Goal: Communication & Community: Answer question/provide support

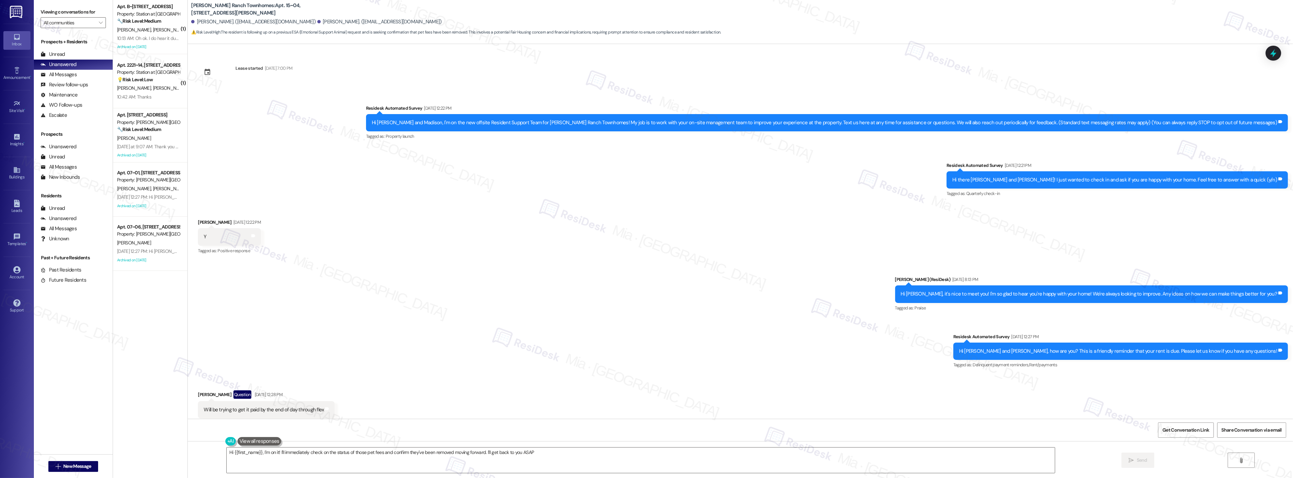
type textarea "Hi {{first_name}}, I'm on it! I'll immediately check on the status of those pet…"
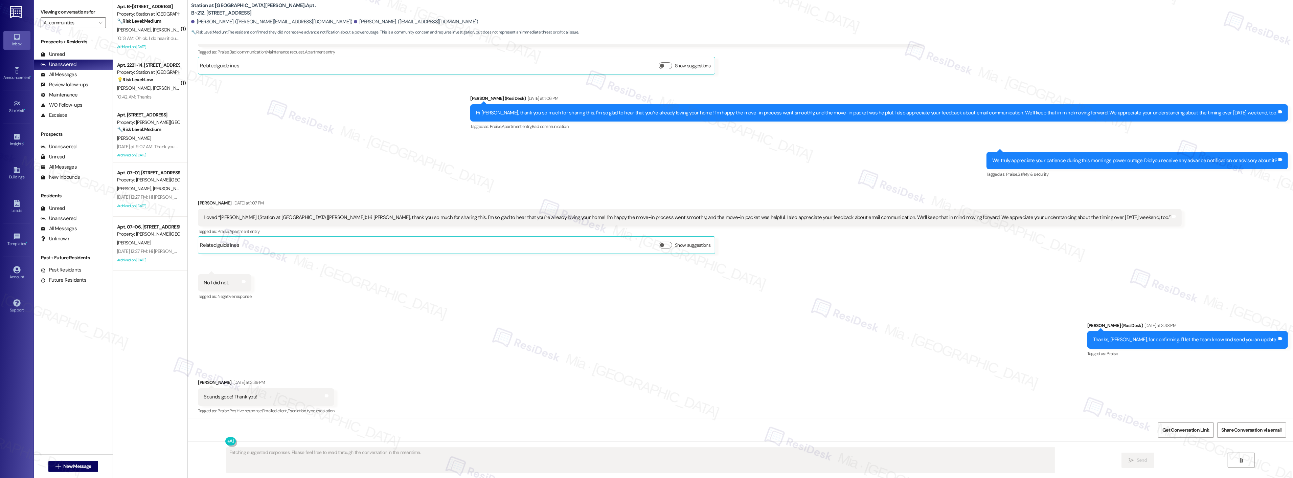
scroll to position [143, 0]
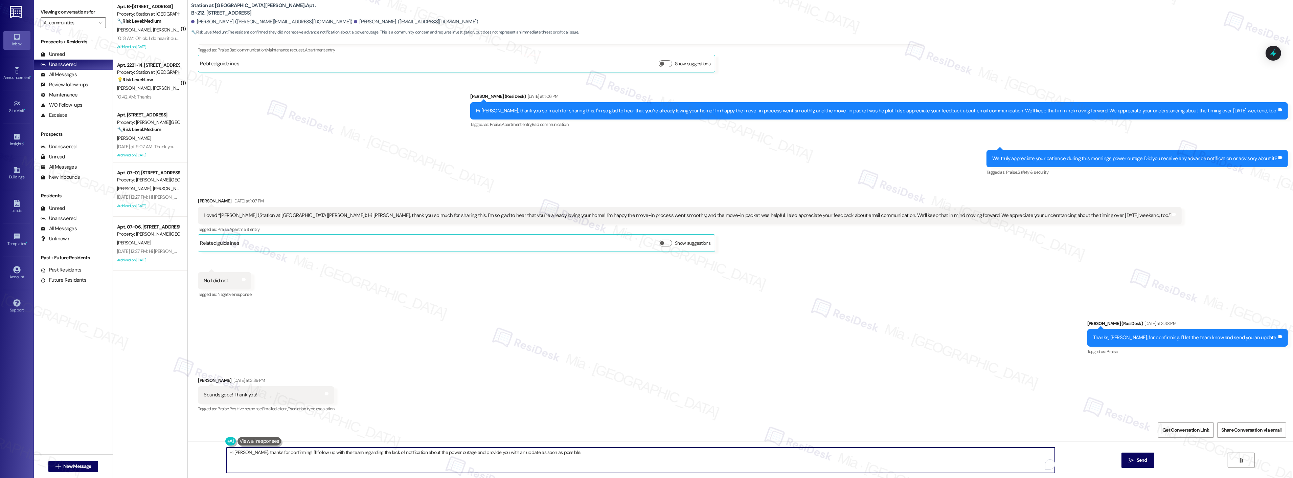
drag, startPoint x: 248, startPoint y: 452, endPoint x: 562, endPoint y: 451, distance: 314.4
click at [562, 451] on textarea "Hi Vanessa, thanks for confirming! I'll follow up with the team regarding the l…" at bounding box center [641, 459] width 828 height 25
paste textarea "we are so happy to have her and that we strive for continued satisfaction."
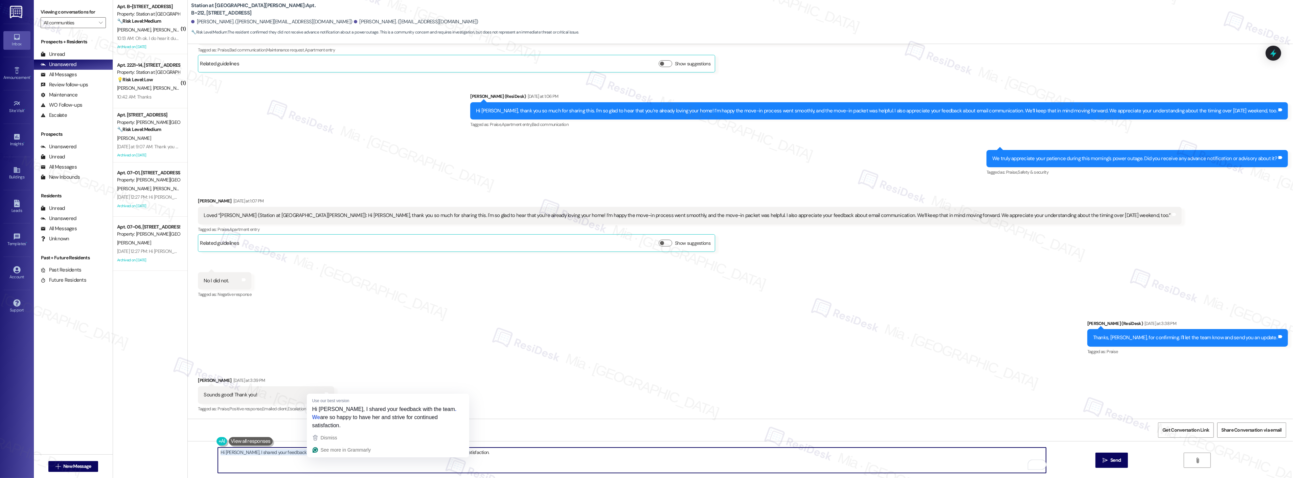
click at [324, 452] on textarea "Hi Vanessa, I shared your feedback with the team and we are so happy to have he…" at bounding box center [632, 459] width 828 height 25
click at [374, 451] on textarea "Hi Vanessa, I shared your feedback with the team and they are so happy to have …" at bounding box center [632, 459] width 828 height 25
drag, startPoint x: 479, startPoint y: 452, endPoint x: 209, endPoint y: 453, distance: 269.4
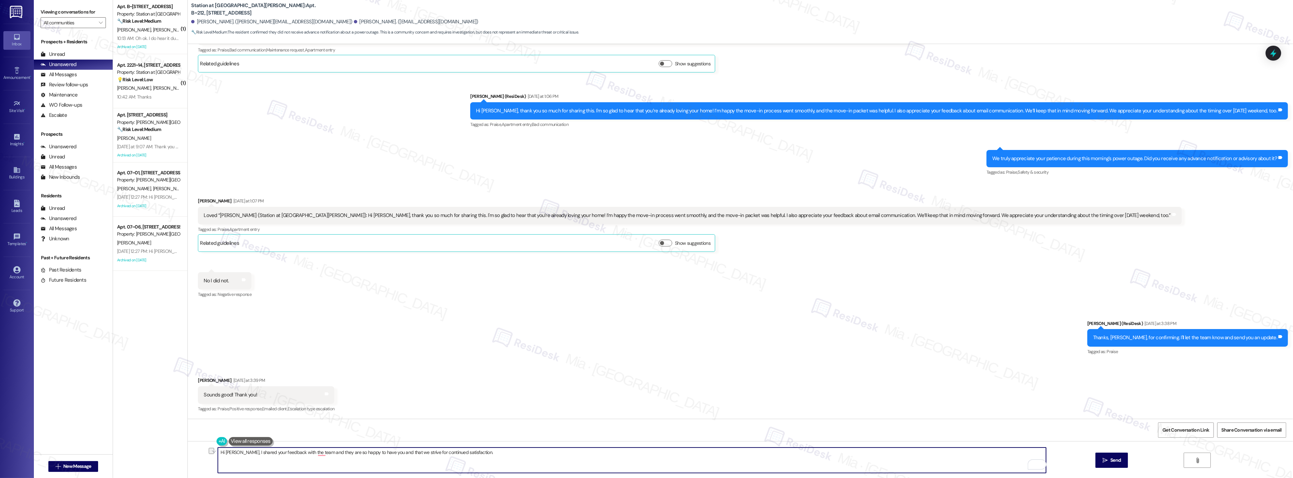
click at [209, 453] on div "Hi Vanessa, I shared your feedback with the team and they are so happy to have …" at bounding box center [741, 466] width 1106 height 51
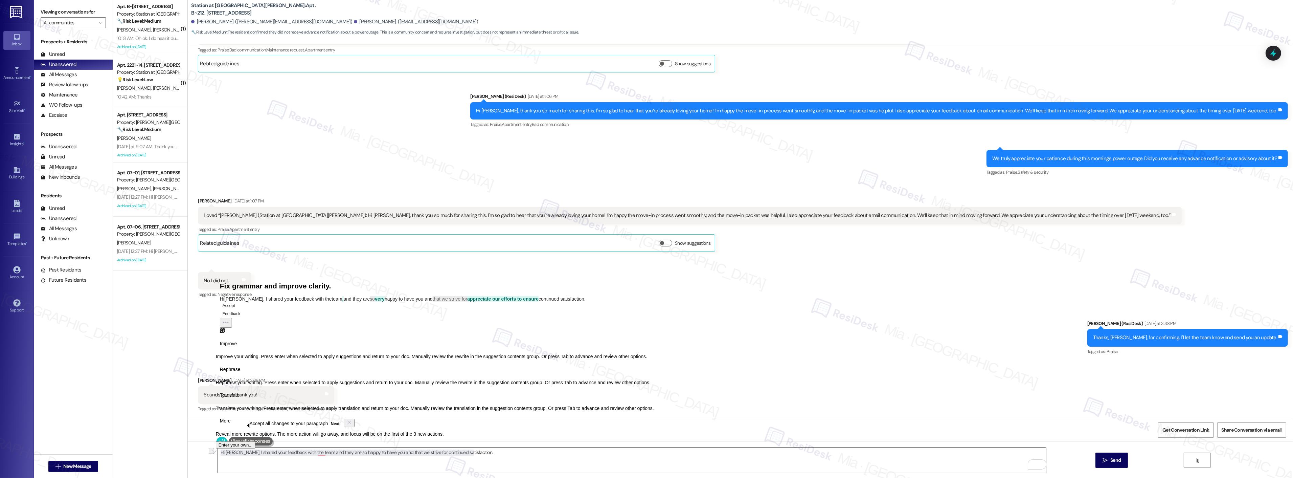
click at [488, 452] on textarea "Hi Vanessa, I shared your feedback with the team and they are so happy to have …" at bounding box center [632, 459] width 828 height 25
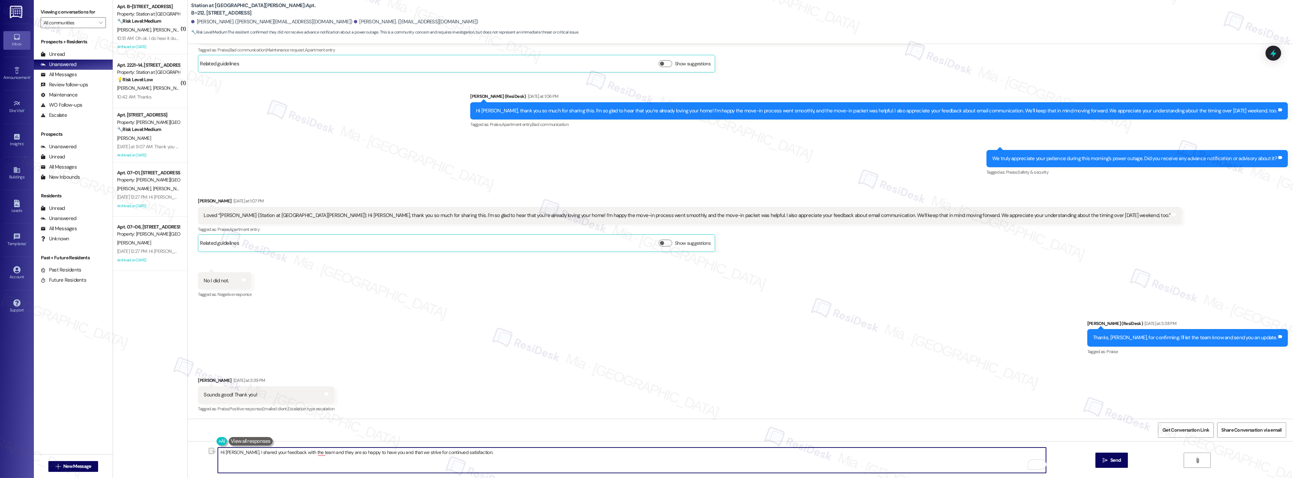
drag, startPoint x: 488, startPoint y: 452, endPoint x: 205, endPoint y: 452, distance: 282.9
click at [205, 452] on div "Hi Vanessa, I shared your feedback with the team and they are so happy to have …" at bounding box center [741, 466] width 1106 height 51
paste textarea ", and they’re so happy to have you as a resident. We’ll continue striving to en…"
click at [473, 452] on textarea "Hi Vanessa, I shared your feedback with the team, and they’re so happy to have …" at bounding box center [632, 459] width 828 height 25
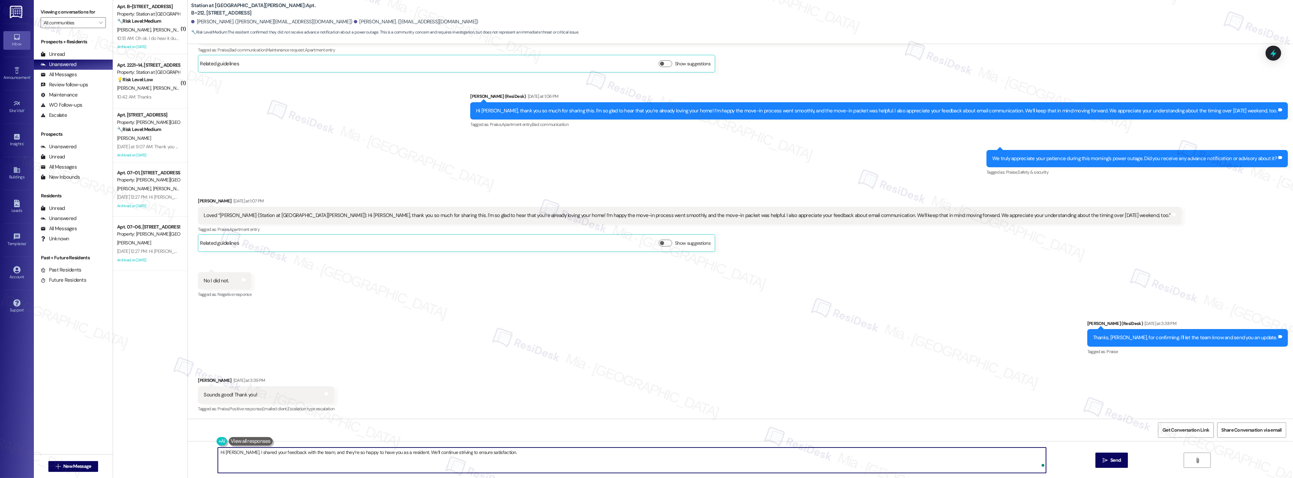
click at [505, 451] on textarea "Hi Vanessa, I shared your feedback with the team, and they’re so happy to have …" at bounding box center [632, 459] width 828 height 25
click at [647, 452] on textarea "Hi Vanessa, I shared your feedback with the team, and they’re so happy to have …" at bounding box center [632, 459] width 828 height 25
click at [1037, 464] on div "1" at bounding box center [1035, 464] width 7 height 7
click at [947, 375] on span "re so happy to…" at bounding box center [962, 374] width 35 height 7
click at [944, 382] on span "ll continue striving…" at bounding box center [936, 384] width 42 height 7
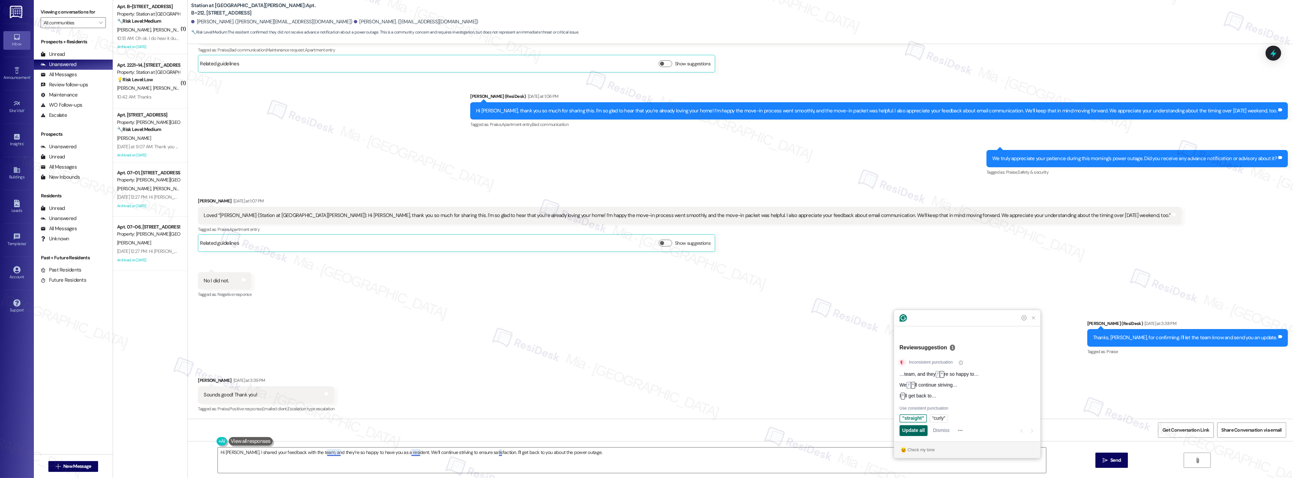
click at [918, 432] on span "Update all" at bounding box center [914, 430] width 23 height 7
click at [605, 448] on textarea "Hi Vanessa, I shared your feedback with the team, and they're so happy to have …" at bounding box center [632, 459] width 828 height 25
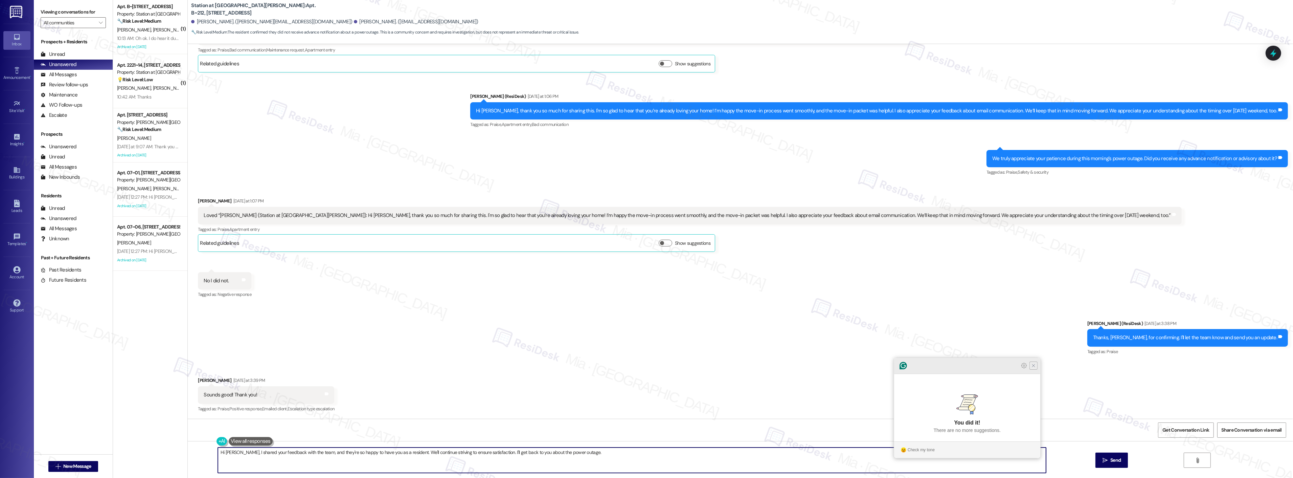
type textarea "Hi Vanessa, I shared your feedback with the team, and they're so happy to have …"
click at [1034, 370] on icon "Close Grammarly Assistant" at bounding box center [1034, 365] width 8 height 8
click at [1118, 457] on span "Send" at bounding box center [1116, 460] width 10 height 7
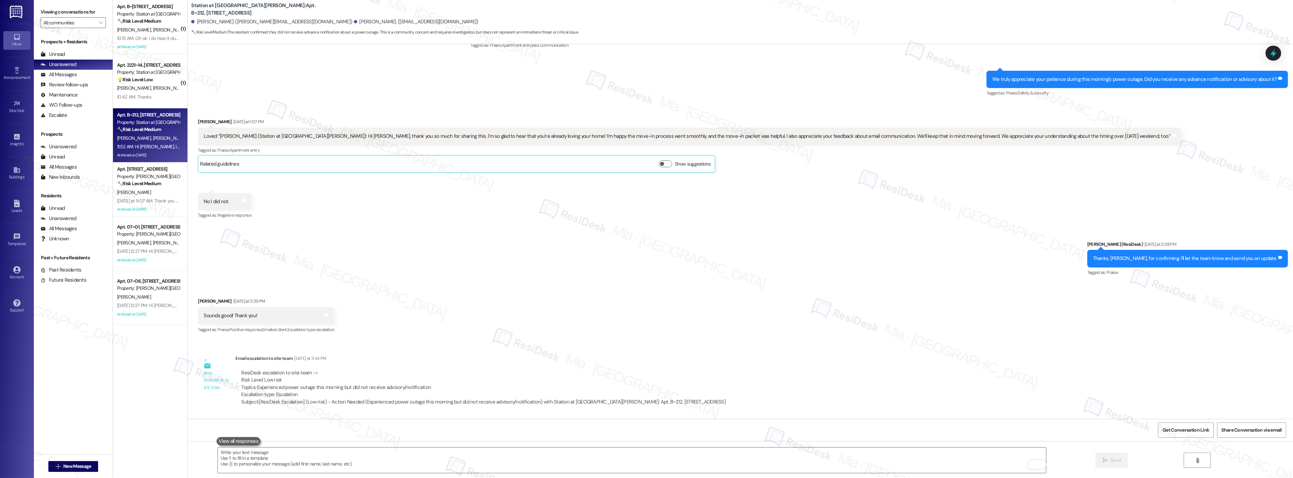
scroll to position [327, 0]
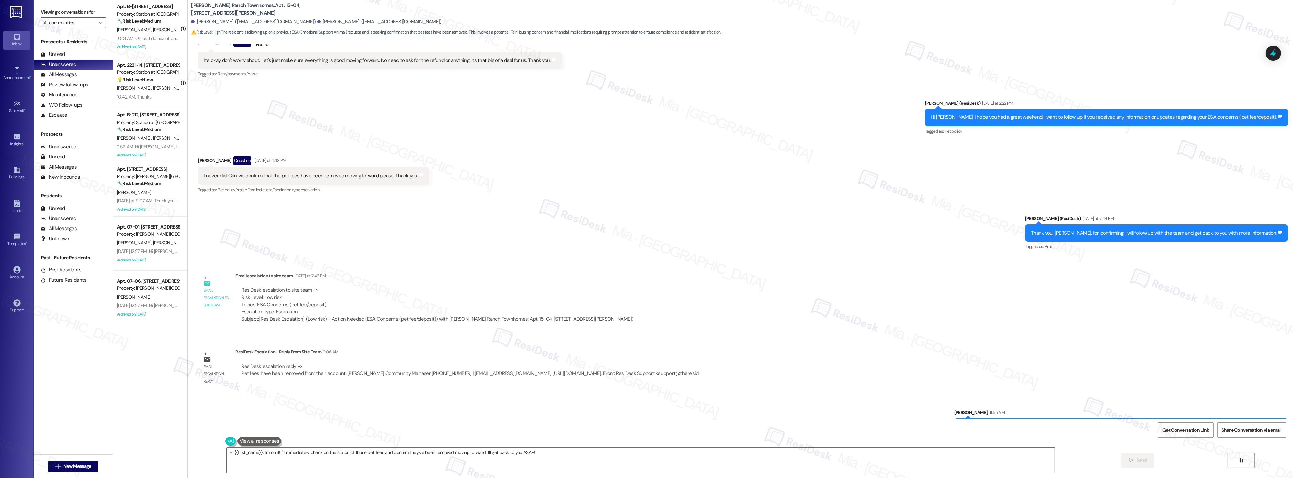
scroll to position [750, 0]
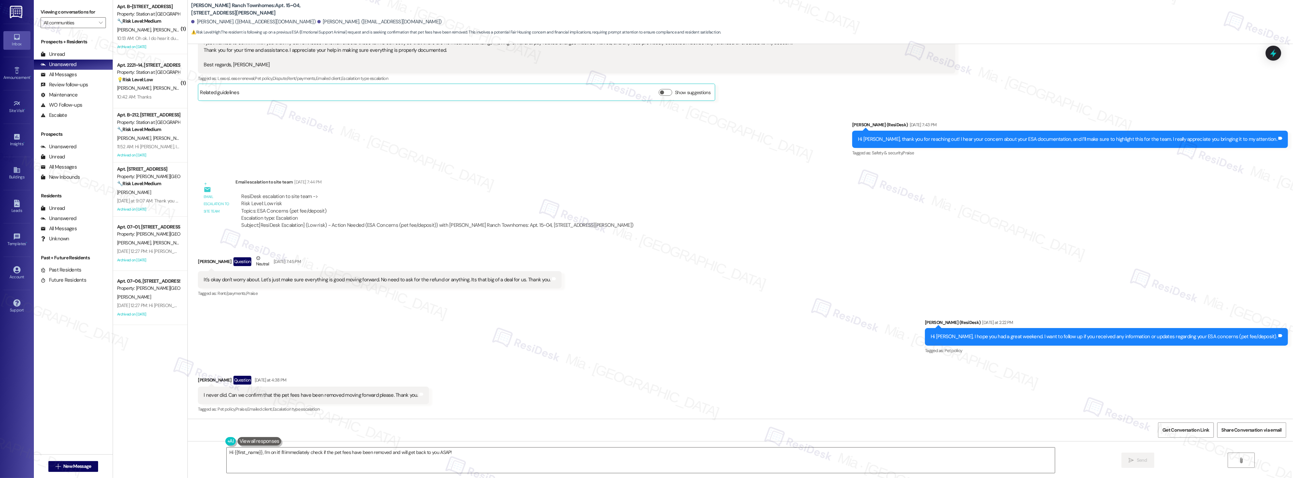
scroll to position [547, 0]
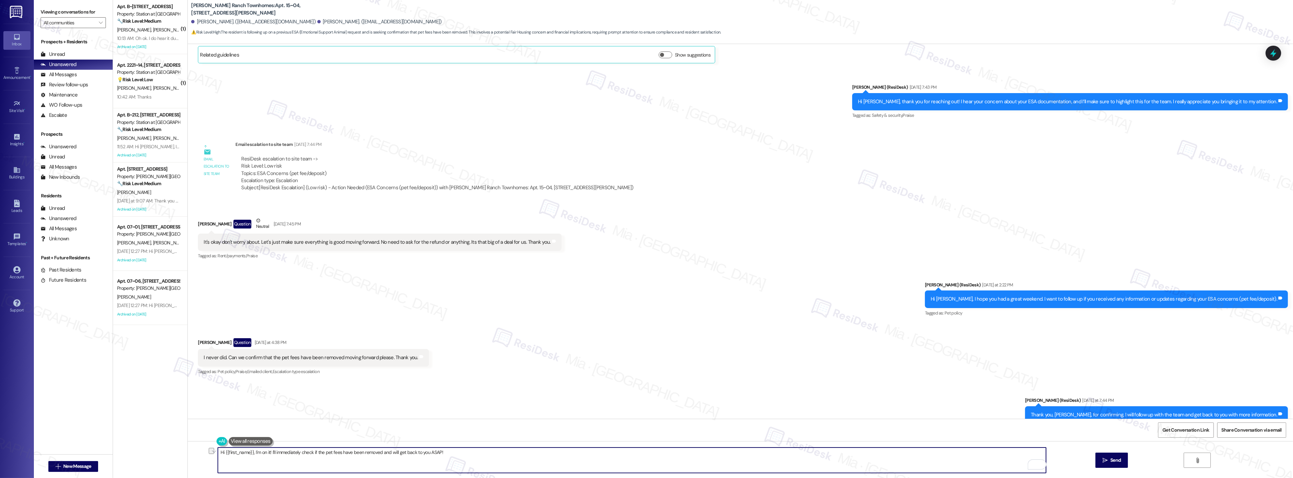
drag, startPoint x: 450, startPoint y: 454, endPoint x: 219, endPoint y: 453, distance: 231.1
click at [219, 453] on textarea "Hi {{first_name}}, I'm on it! I'll immediately check if the pet fees have been …" at bounding box center [632, 459] width 828 height 25
paste textarea "Pet fees have been removed from their account"
click at [287, 452] on textarea "Hi Brandon, the team confirmed that Pet fees have been removed from their accou…" at bounding box center [632, 459] width 828 height 25
click at [367, 454] on textarea "Hi Brandon, the team confirmed that the pet fees have been removed from their a…" at bounding box center [632, 459] width 828 height 25
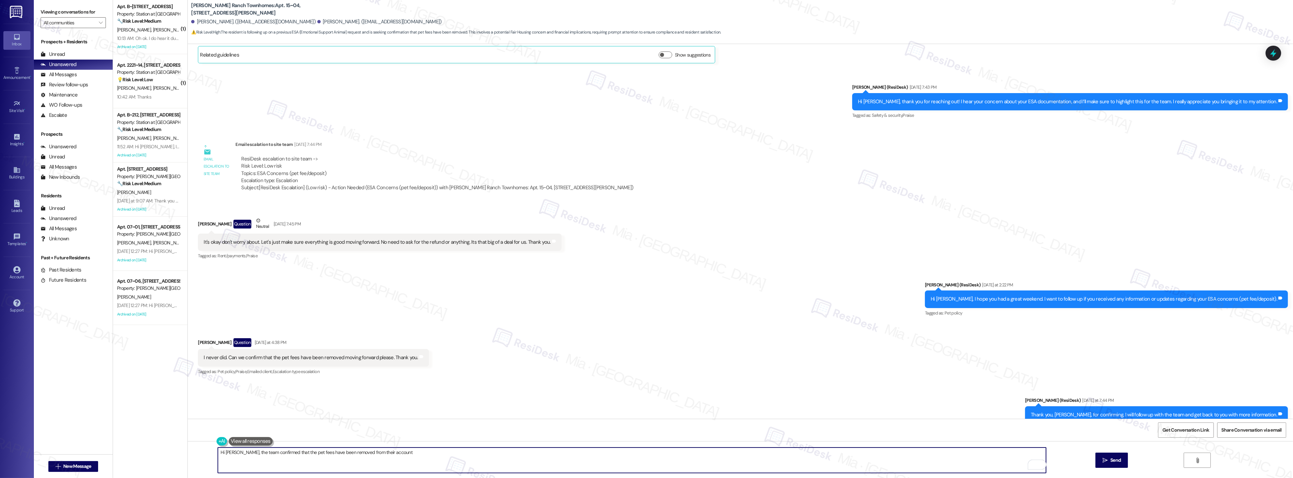
click at [367, 454] on textarea "Hi Brandon, the team confirmed that the pet fees have been removed from their a…" at bounding box center [632, 459] width 828 height 25
click at [399, 453] on textarea "Hi Brandon, the team confirmed that the pet fees have been removed from your ac…" at bounding box center [632, 459] width 828 height 25
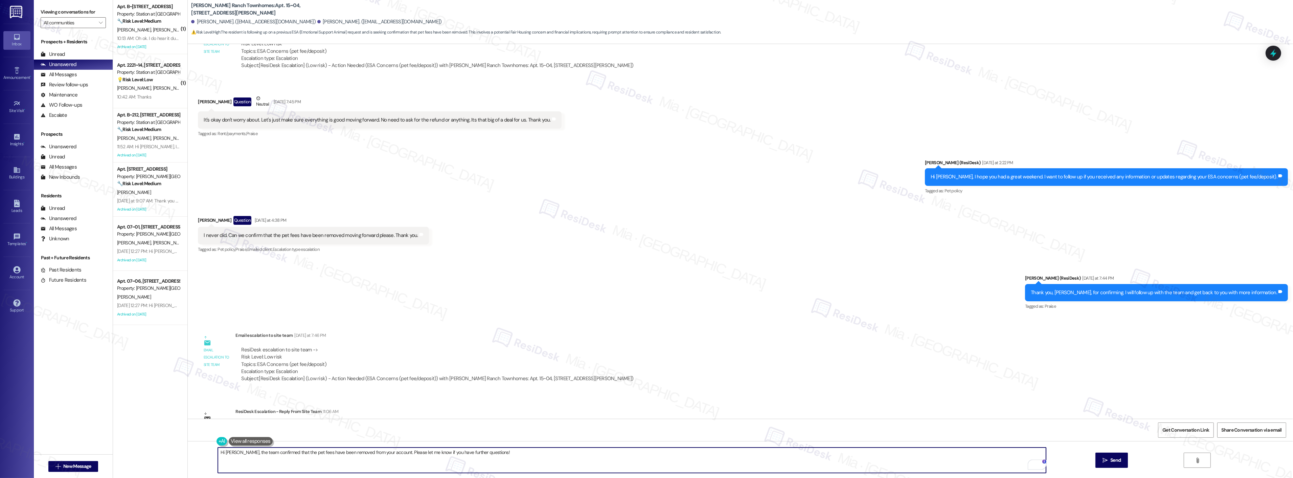
scroll to position [703, 0]
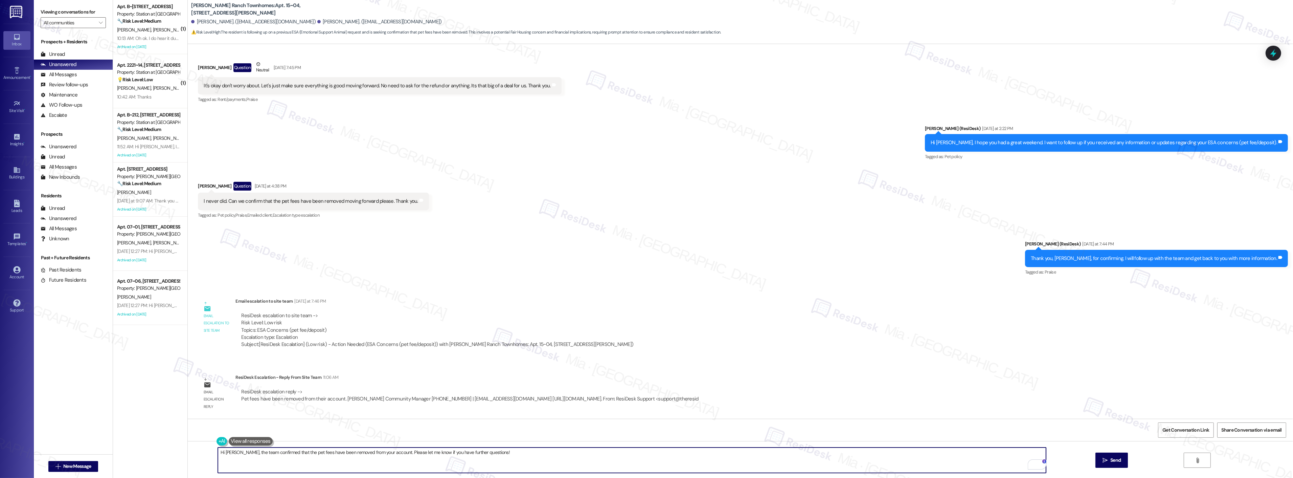
click at [502, 455] on textarea "Hi Brandon, the team confirmed that the pet fees have been removed from your ac…" at bounding box center [632, 459] width 828 height 25
type textarea "Hi Brandon, the team confirmed that the pet fees have been removed from your ac…"
click at [1039, 466] on div "Open Grammarly." at bounding box center [1042, 464] width 10 height 10
click at [1035, 354] on icon "Close Grammarly Assistant" at bounding box center [1033, 351] width 5 height 5
click at [1119, 460] on span "Send" at bounding box center [1116, 460] width 10 height 7
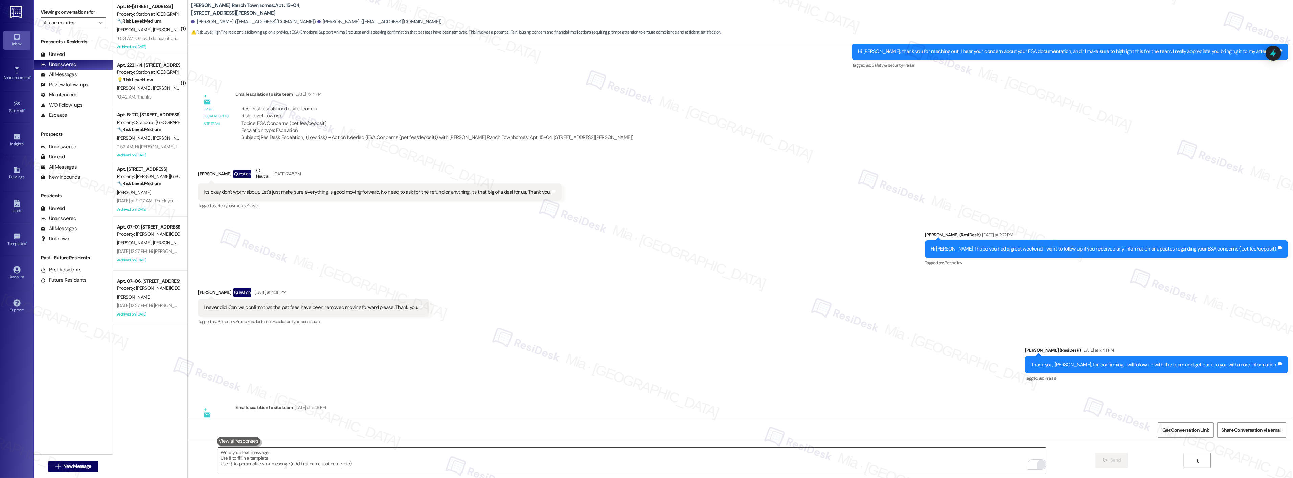
scroll to position [509, 0]
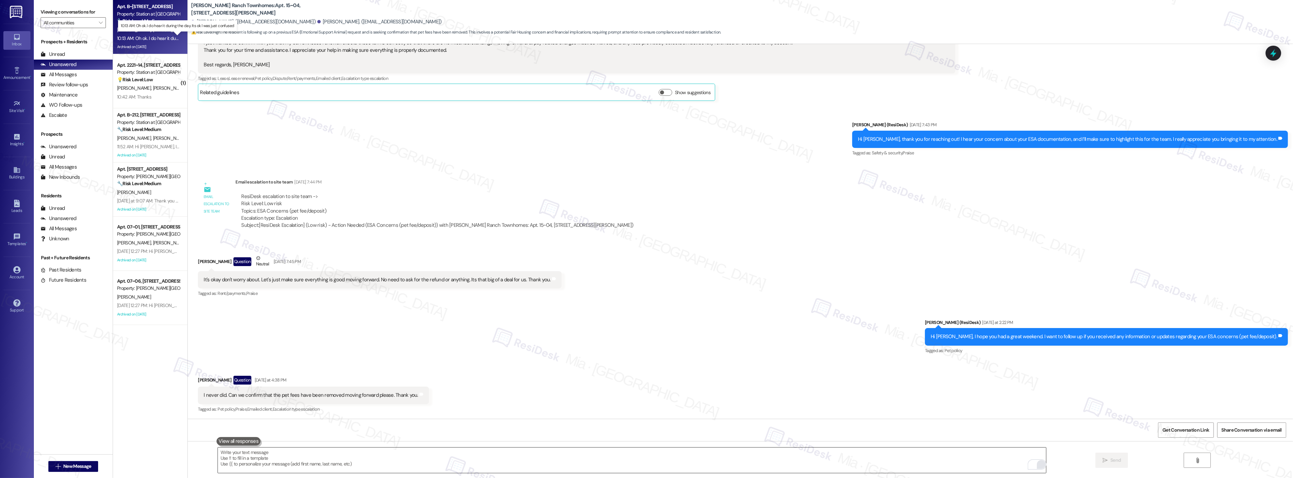
click at [159, 37] on div "10:13 AM: Oh ok. I do hear it during the day. Its ok I was just confused 10:13 …" at bounding box center [183, 38] width 133 height 6
type textarea "Fetching suggested responses. Please feel free to read through the conversation…"
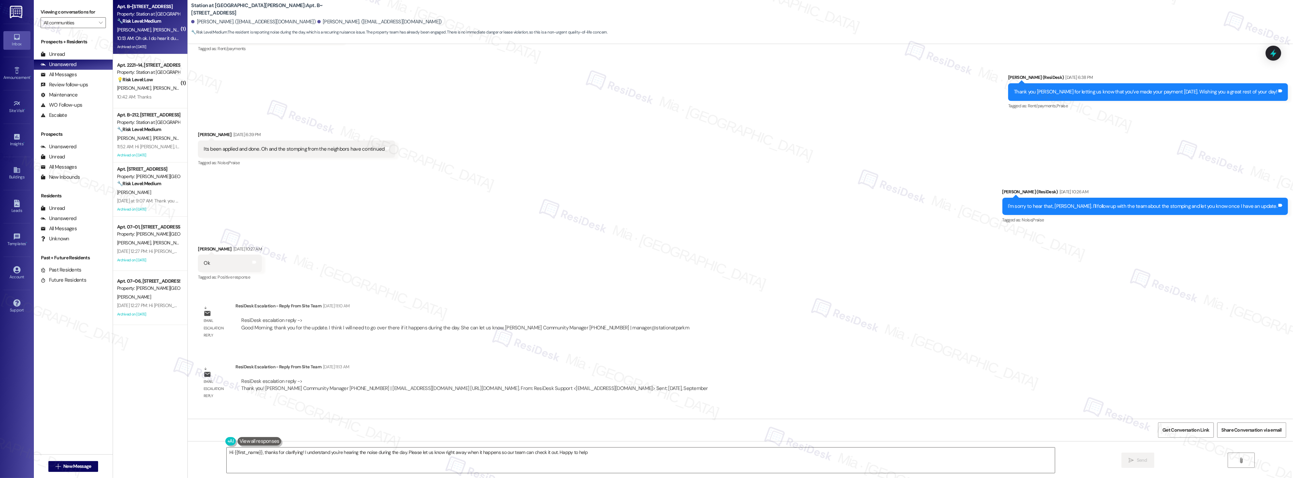
type textarea "Hi {{first_name}}, thanks for clarifying! I understand you're hearing the noise…"
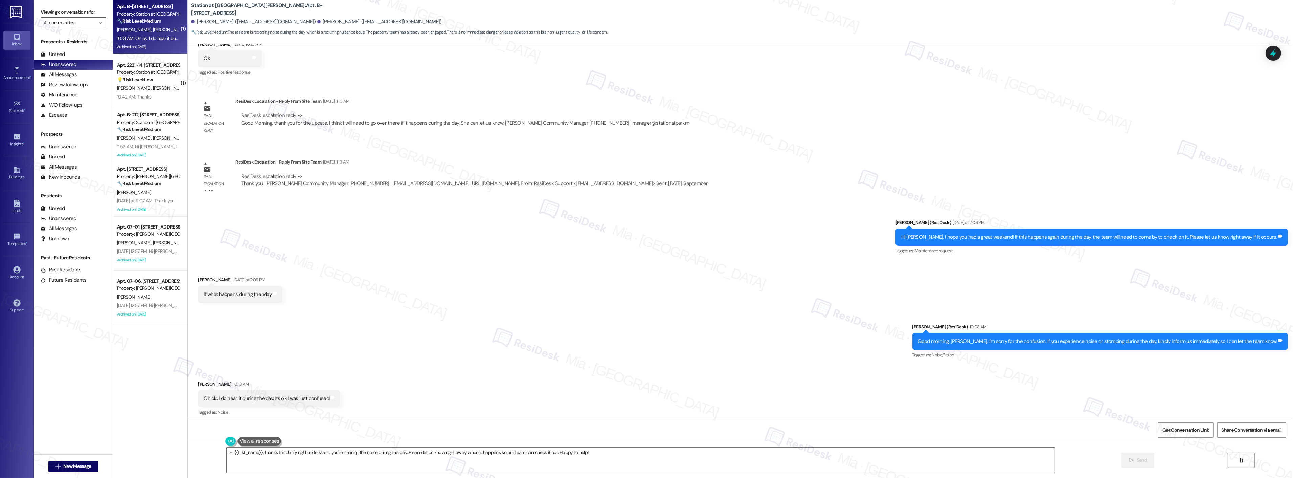
scroll to position [2957, 0]
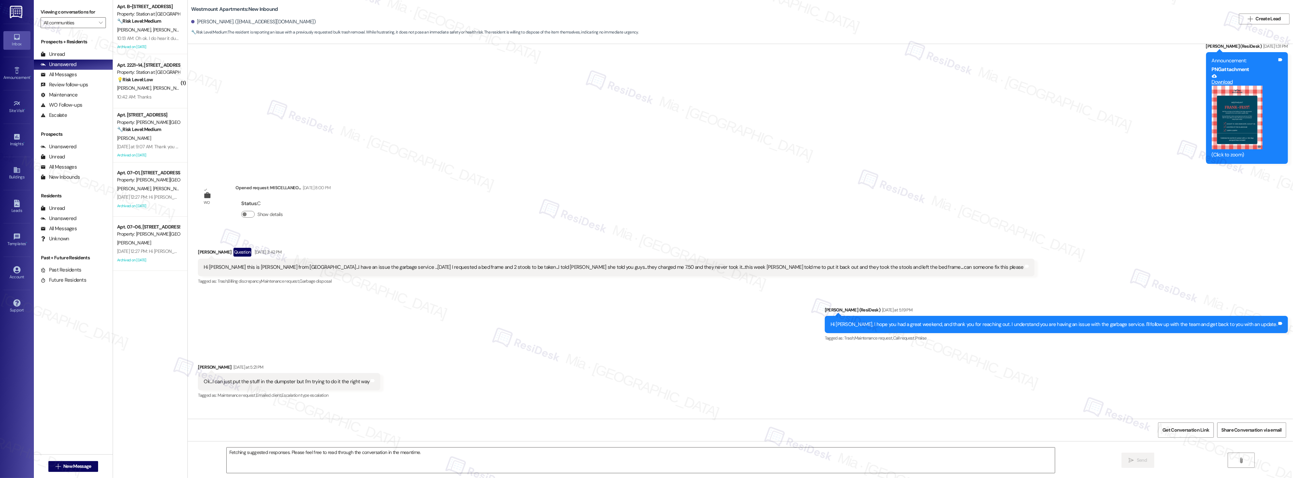
scroll to position [5186, 0]
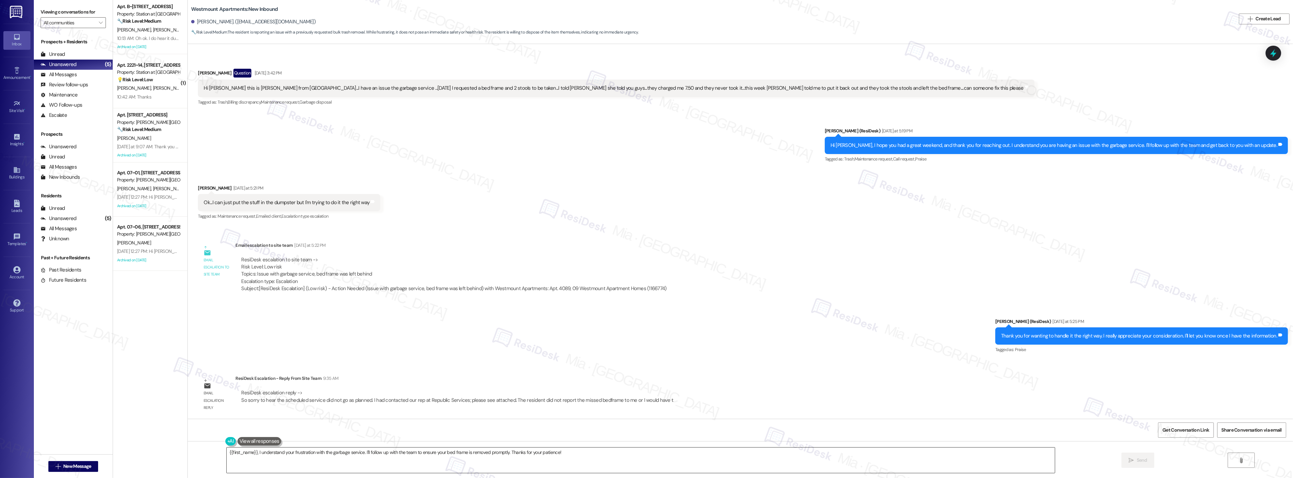
click at [227, 453] on textarea "{{first_name}}, I understand your frustration with the garbage service. I'll fo…" at bounding box center [641, 459] width 828 height 25
drag, startPoint x: 250, startPoint y: 453, endPoint x: 584, endPoint y: 455, distance: 333.7
click at [584, 455] on textarea "Hi {{first_name}}, I understand your frustration with the garbage service. I'll…" at bounding box center [632, 459] width 828 height 25
paste textarea "The team has responded and sincerely apologizes that the scheduled service did …"
click at [252, 452] on textarea "Hi {{first_name}}, IThe team has responded and sincerely apologizes that the sc…" at bounding box center [632, 459] width 828 height 25
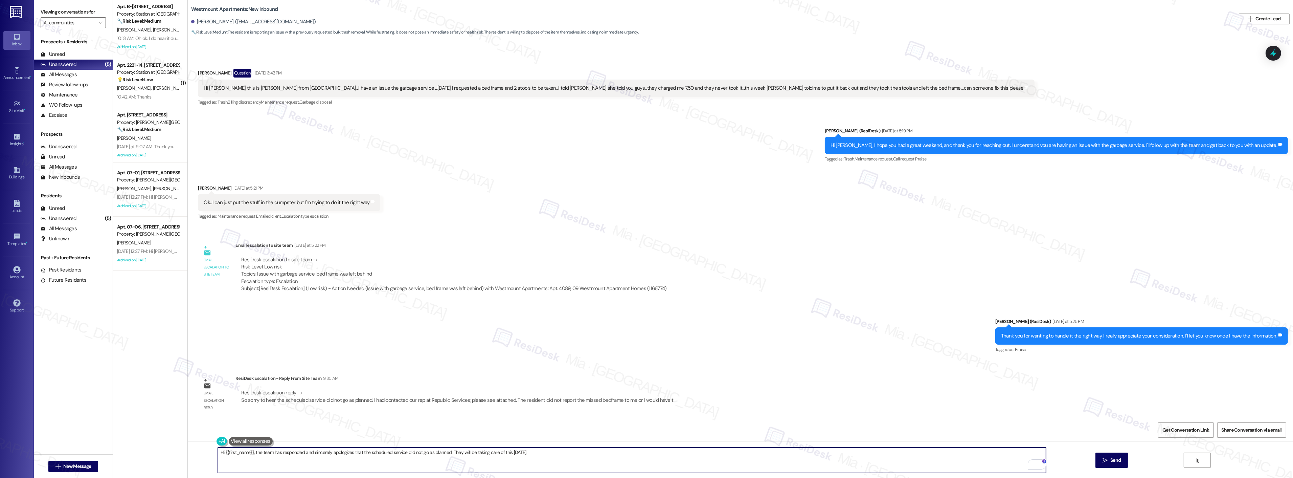
click at [524, 450] on textarea "Hi {{first_name}}, the team has responded and sincerely apologizes that the sch…" at bounding box center [632, 459] width 828 height 25
click at [444, 452] on textarea "Hi {{first_name}}, the team has responded and sincerely apologizes that the sch…" at bounding box center [632, 459] width 828 height 25
click at [687, 453] on textarea "Hi {{first_name}}, the team has responded and sincerely apologizes that the sch…" at bounding box center [632, 459] width 828 height 25
drag, startPoint x: 251, startPoint y: 452, endPoint x: 445, endPoint y: 452, distance: 194.3
click at [445, 452] on textarea "Hi {{first_name}}, the team has responded and sincerely apologizes that the sch…" at bounding box center [632, 459] width 828 height 25
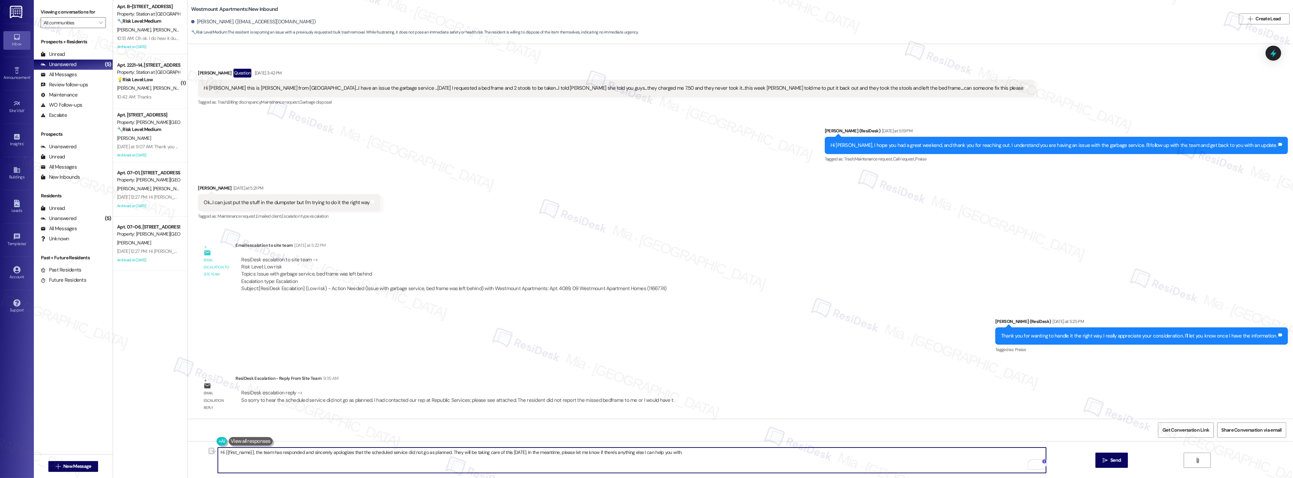
click at [250, 451] on textarea "Hi {{first_name}}, the team has responded and sincerely apologizes that the sch…" at bounding box center [632, 459] width 828 height 25
drag, startPoint x: 365, startPoint y: 400, endPoint x: 503, endPoint y: 398, distance: 137.4
click at [503, 398] on div "ResiDesk escalation reply -> So sorry to hear the scheduled service did not go …" at bounding box center [457, 396] width 432 height 14
copy div "I had contacted our rep at Republic Services; please see attached"
click at [446, 454] on textarea "Hi {{first_name}}, the team has responded and sincerely apologizes that the sch…" at bounding box center [632, 459] width 828 height 25
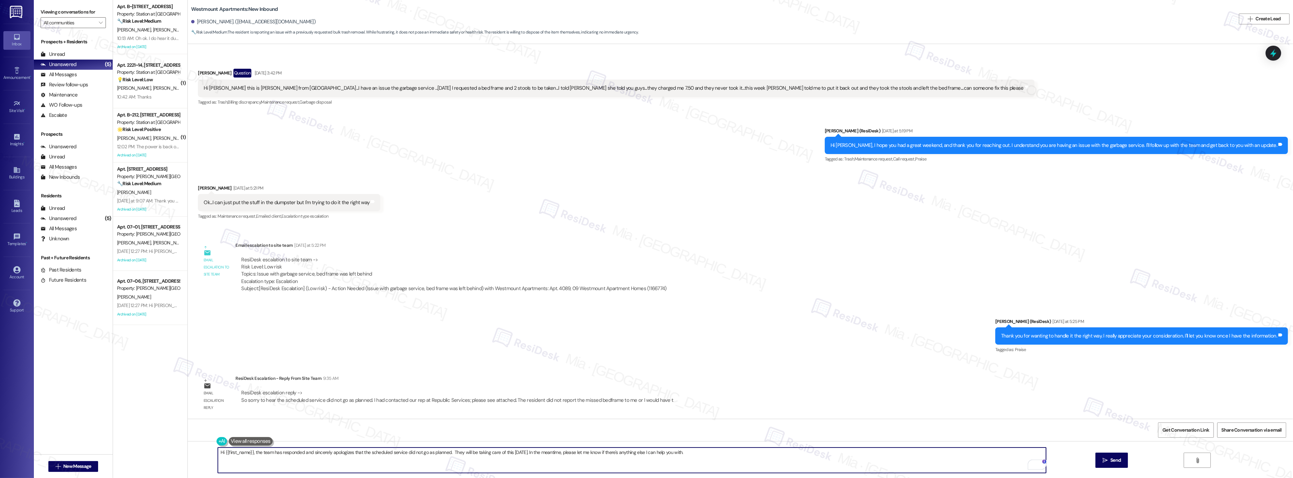
paste textarea "have also contacted our representative at Republic Services regarding this matt…"
drag, startPoint x: 628, startPoint y: 452, endPoint x: 620, endPoint y: 453, distance: 8.1
click at [620, 453] on textarea "Hi {{first_name}}, the team has responded and sincerely apologizes that the sch…" at bounding box center [632, 459] width 828 height 25
click at [872, 452] on textarea "Hi {{first_name}}, the team has responded and sincerely apologizes that the sch…" at bounding box center [632, 459] width 828 height 25
click at [1038, 465] on div "2" at bounding box center [1035, 464] width 7 height 7
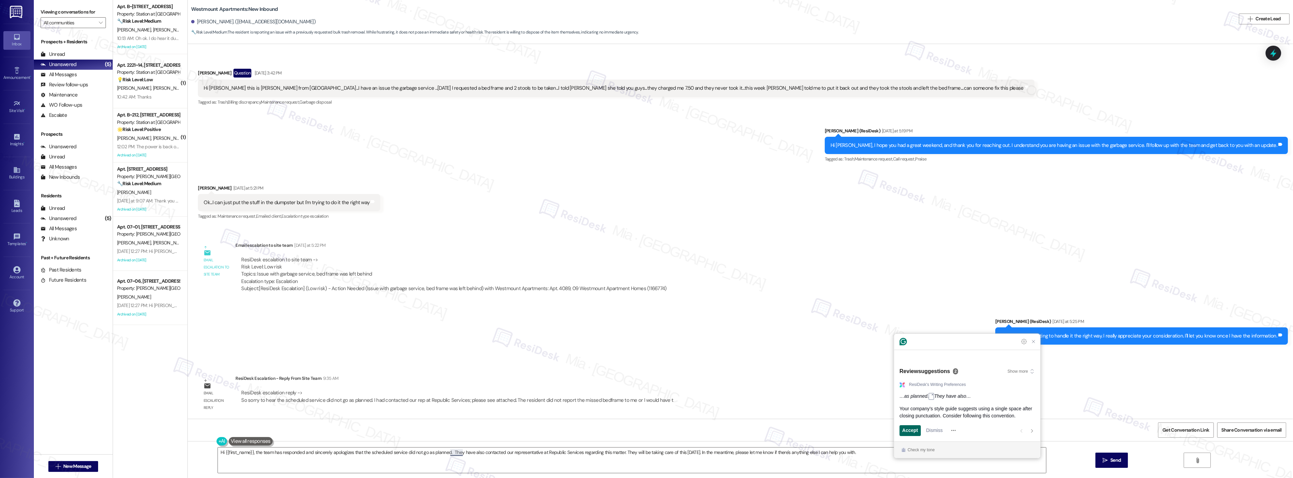
click at [915, 431] on span "Accept" at bounding box center [911, 430] width 16 height 7
click at [453, 452] on textarea "Hi {{first_name}}, the team has responded and sincerely apologizes that the sch…" at bounding box center [632, 459] width 828 height 25
click at [917, 430] on span "Accept" at bounding box center [911, 430] width 16 height 7
click at [448, 453] on textarea "Hi {{first_name}}, the team has responded and sincerely apologizes that the sch…" at bounding box center [632, 459] width 828 height 25
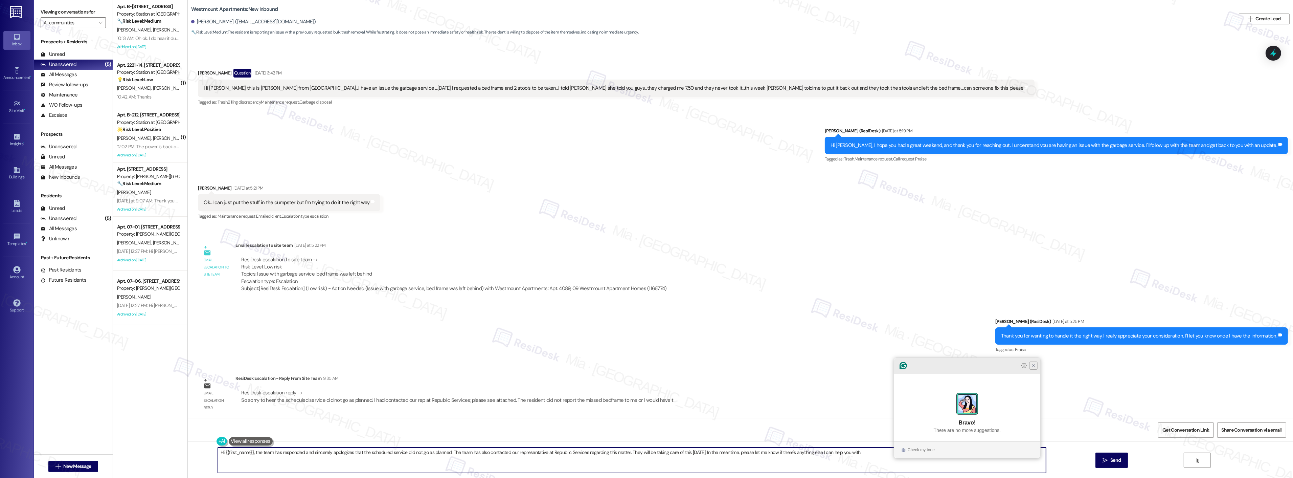
type textarea "Hi {{first_name}}, the team has responded and sincerely apologizes that the sch…"
click at [1034, 370] on icon "Close Grammarly Assistant" at bounding box center [1034, 365] width 8 height 8
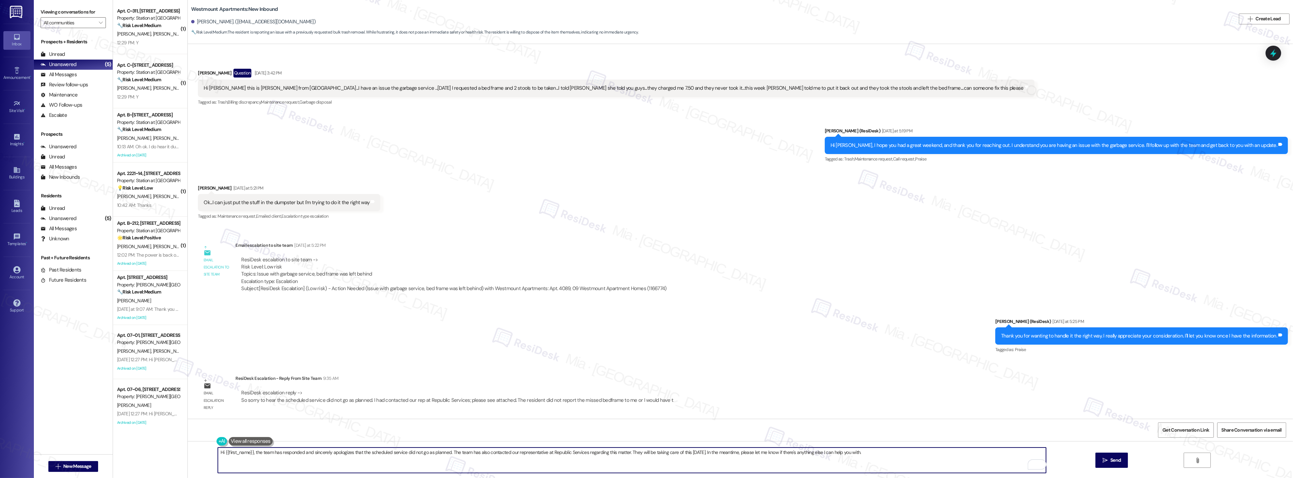
click at [866, 453] on textarea "Hi {{first_name}}, the team has responded and sincerely apologizes that the sch…" at bounding box center [632, 459] width 828 height 25
click at [1122, 457] on button " Send" at bounding box center [1112, 459] width 33 height 15
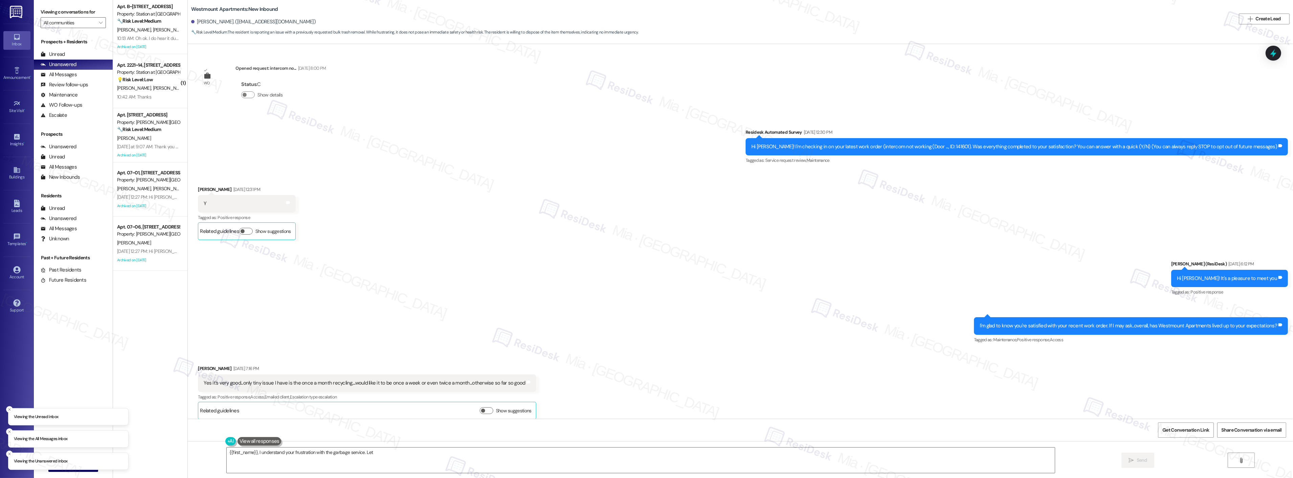
scroll to position [5186, 0]
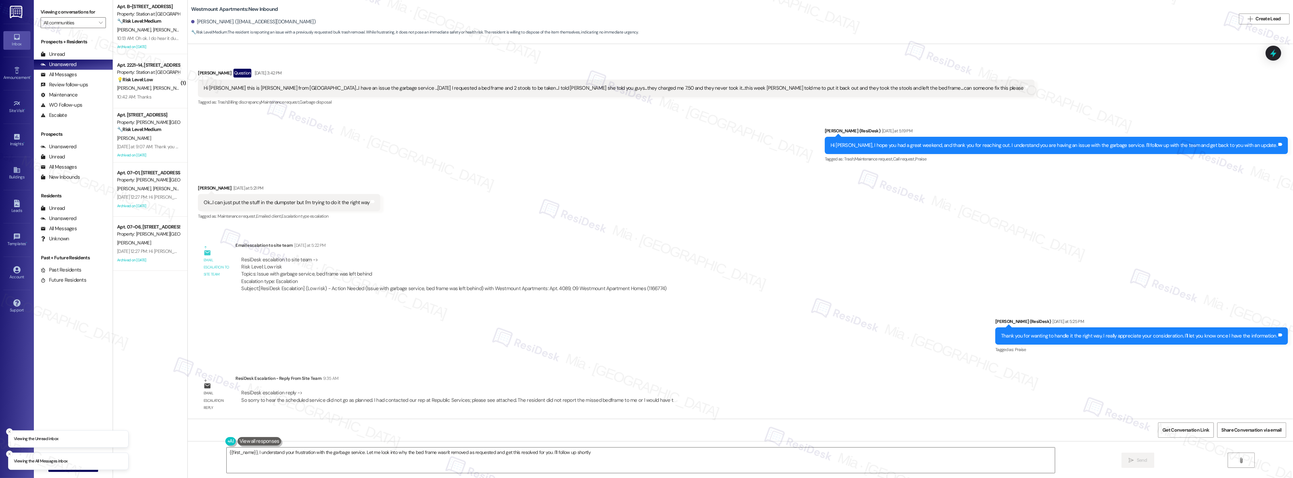
type textarea "{{first_name}}, I understand your frustration with the garbage service. Let me …"
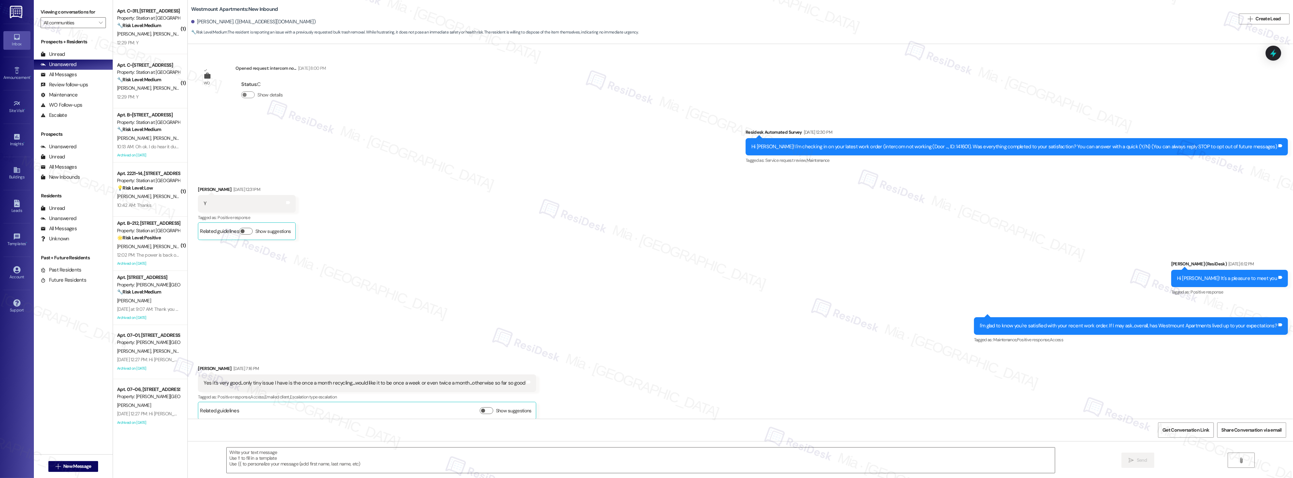
scroll to position [5243, 0]
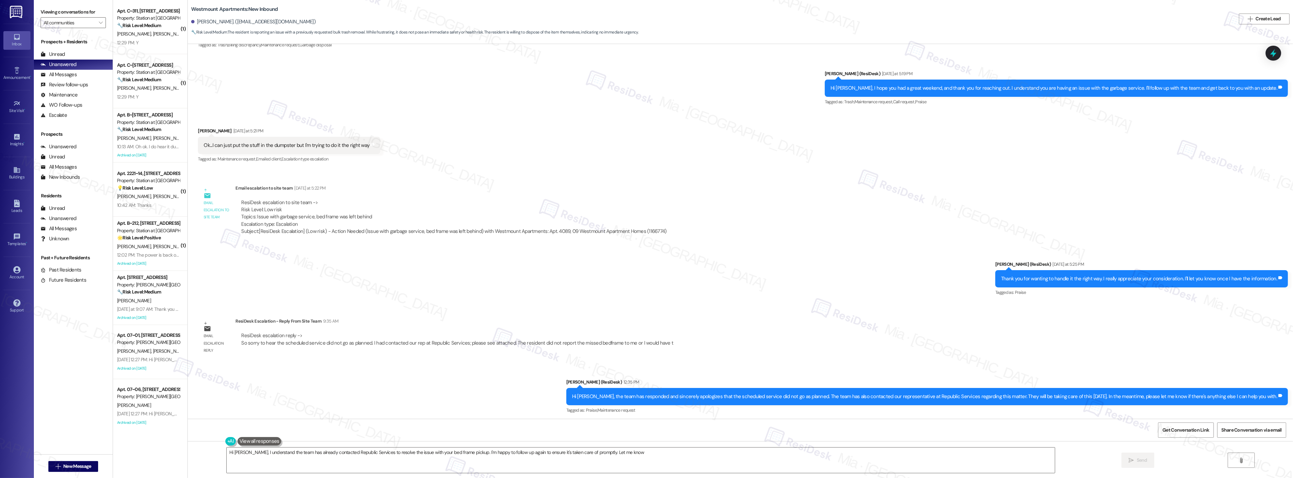
type textarea "Hi [PERSON_NAME], I understand the team has already contacted Republic Services…"
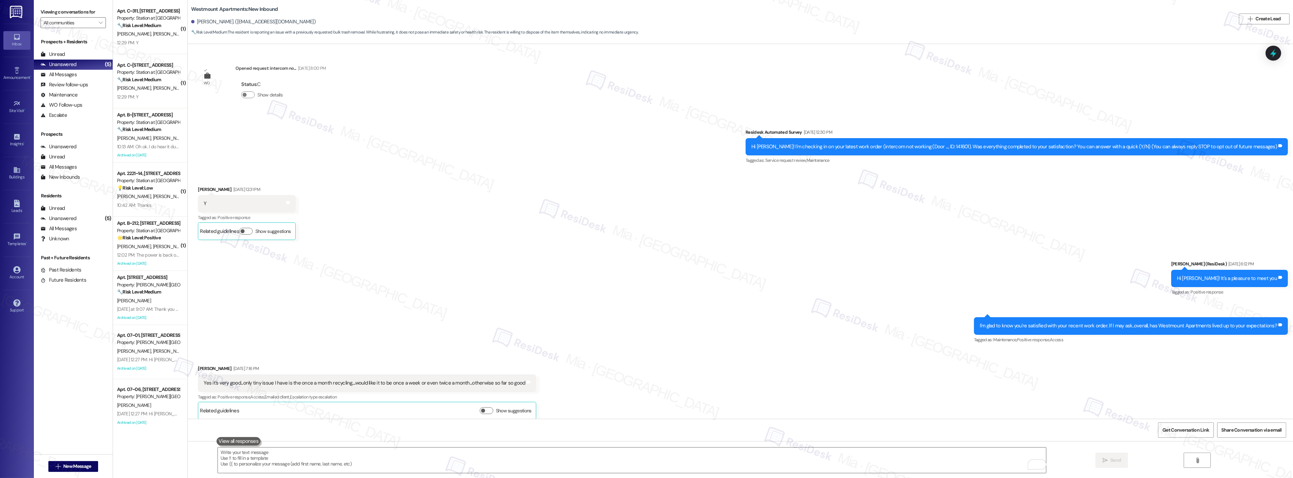
scroll to position [5186, 0]
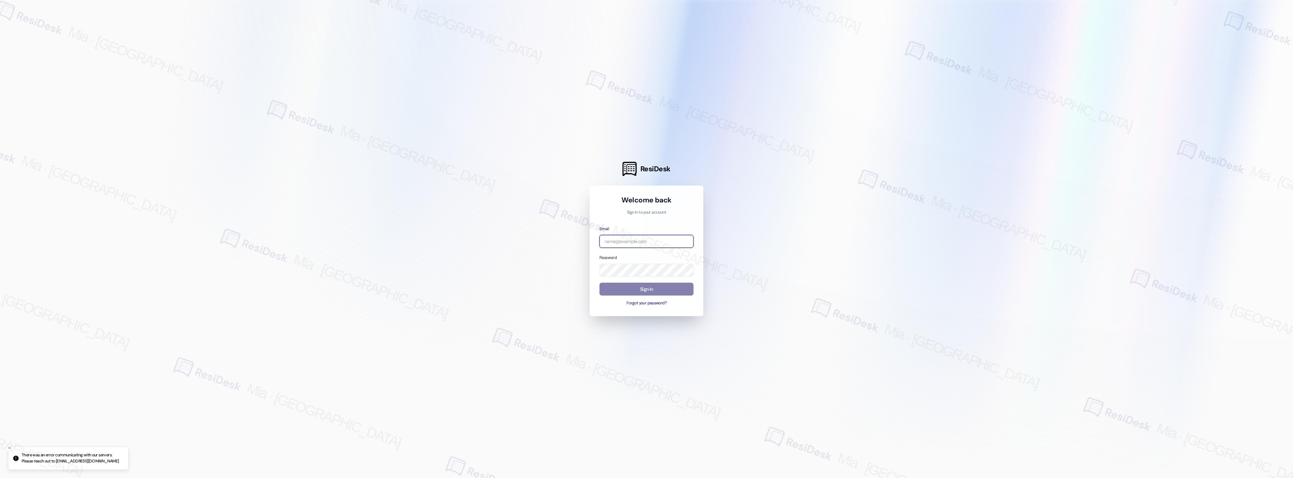
click at [658, 243] on input "email" at bounding box center [647, 241] width 94 height 13
type input "[EMAIL_ADDRESS][DOMAIN_NAME]"
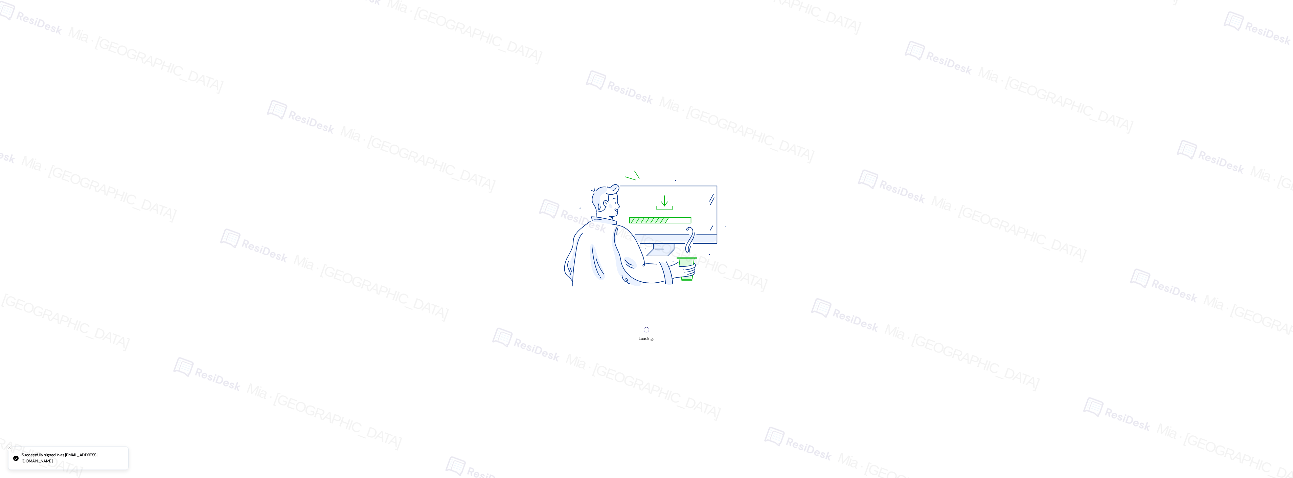
click at [643, 285] on img at bounding box center [646, 231] width 255 height 191
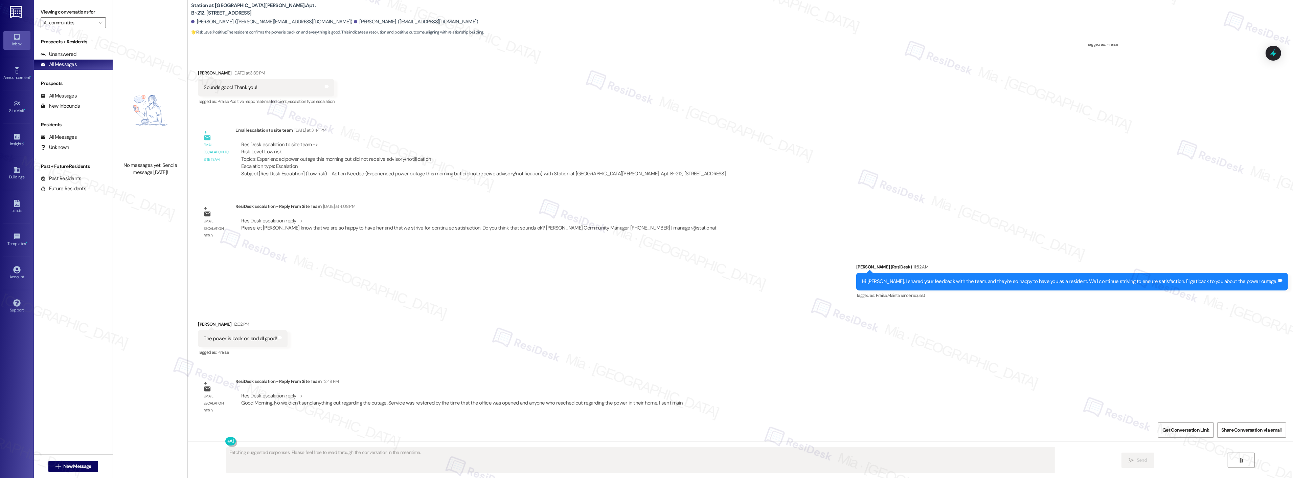
scroll to position [455, 0]
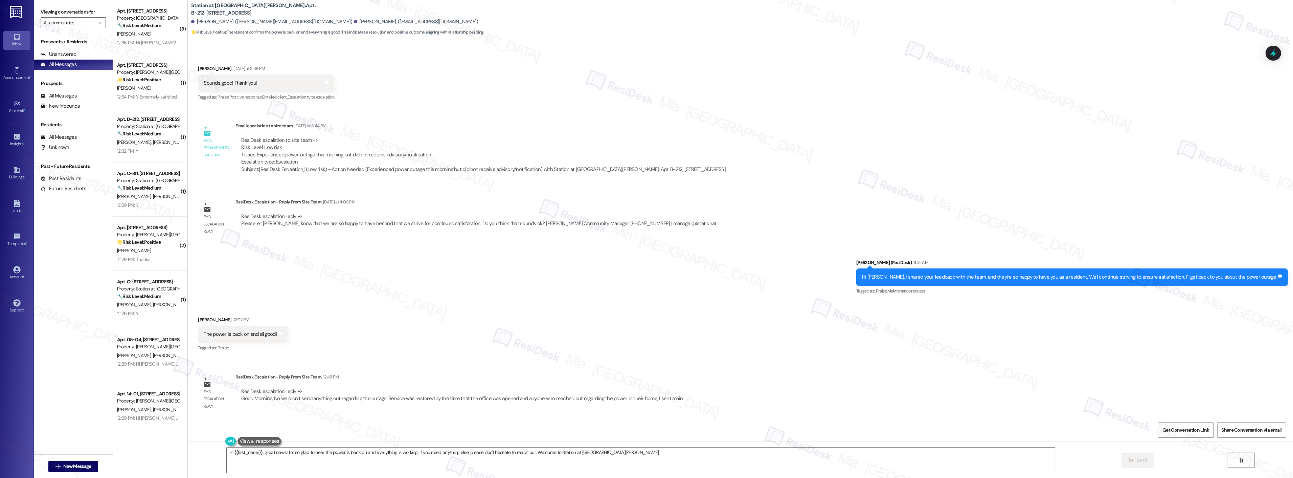
type textarea "Hi {{first_name}}, great news! I'm so glad to hear the power is back on and eve…"
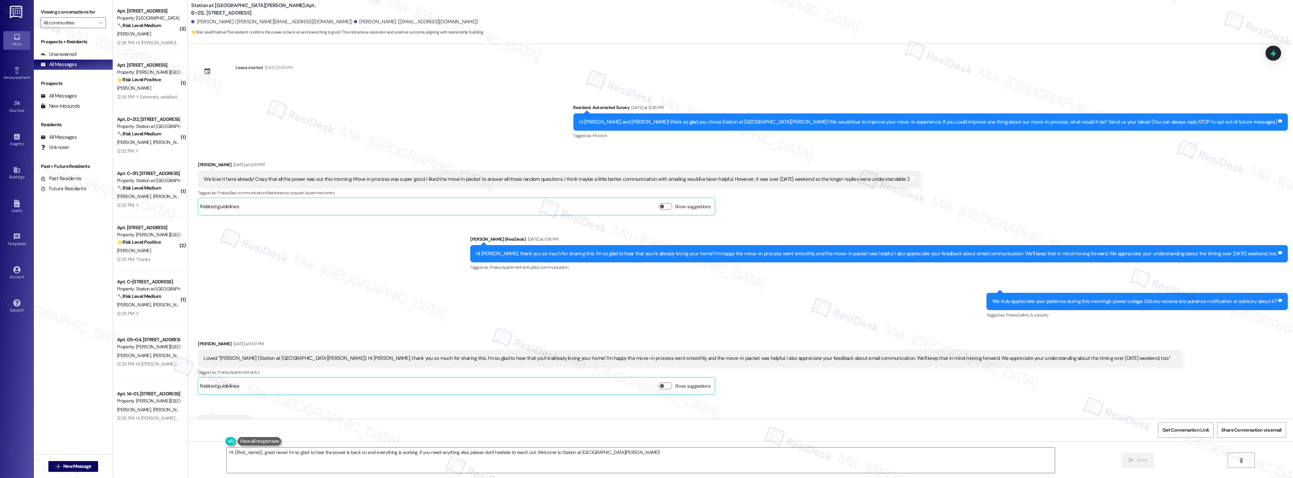
scroll to position [0, 0]
drag, startPoint x: 246, startPoint y: 181, endPoint x: 341, endPoint y: 181, distance: 94.8
click at [341, 181] on div "We love it here already! Crazy that all the power was out this morning. Move in…" at bounding box center [557, 179] width 706 height 7
copy div "Crazy that all the power was out this morning"
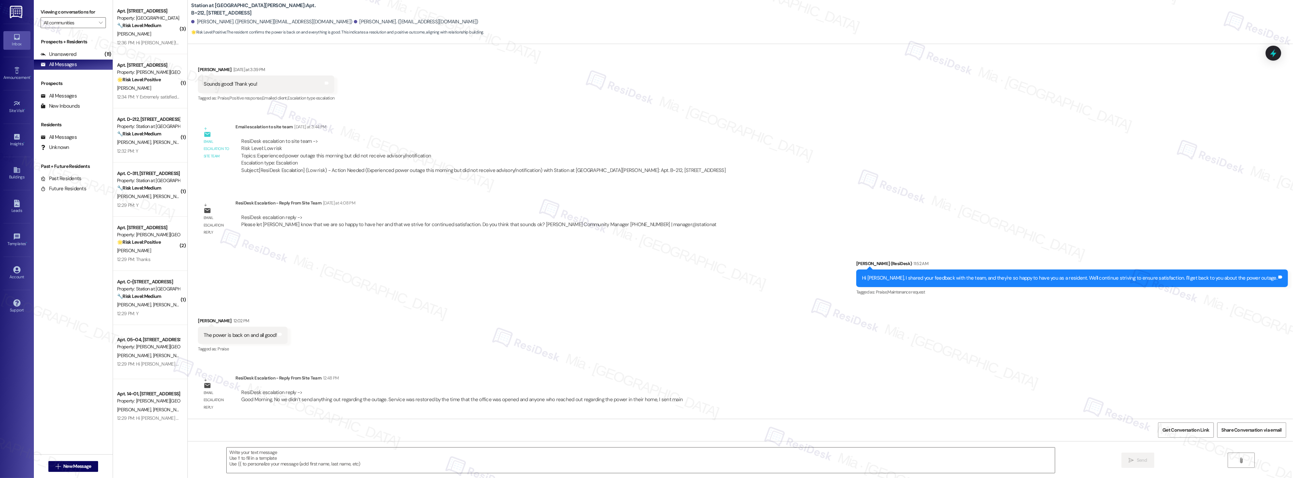
scroll to position [455, 0]
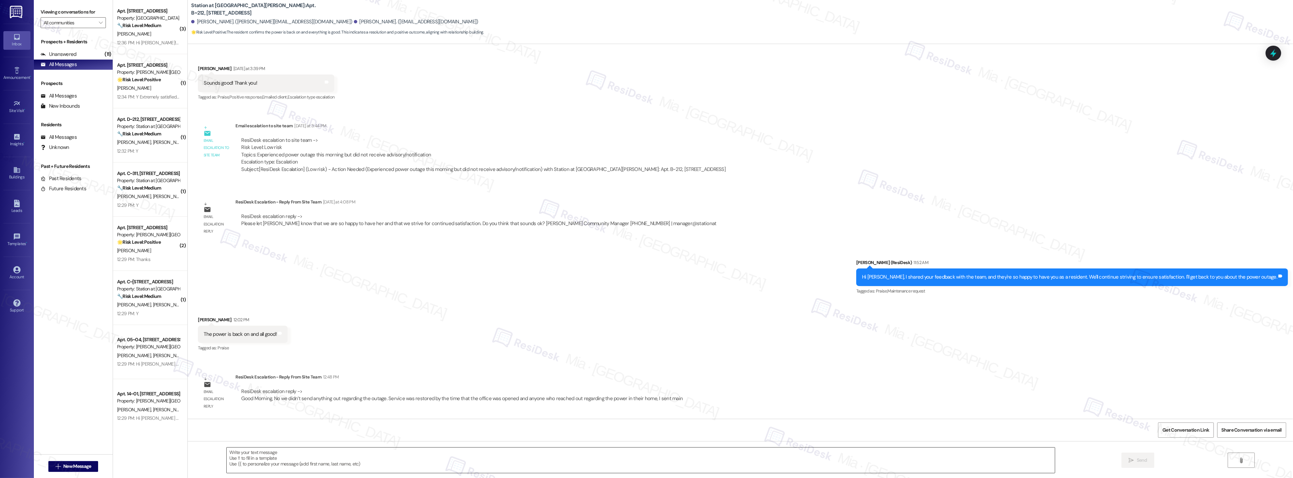
click at [278, 454] on textarea at bounding box center [641, 459] width 828 height 25
paste textarea "we didn't send anything out regarding the outage. Service was restored by the t…"
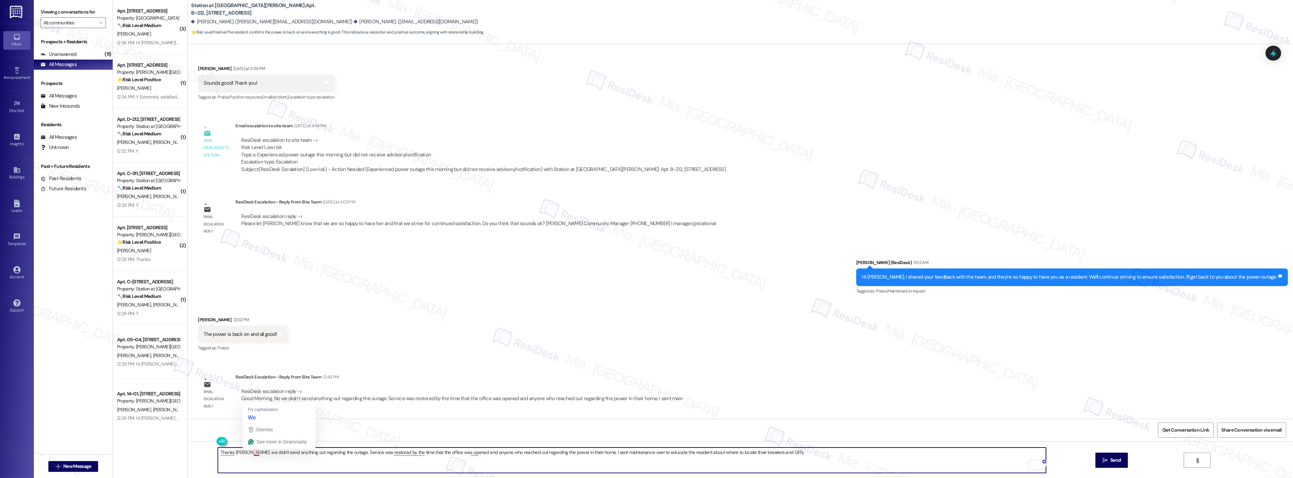
click at [251, 453] on textarea "Thanks Vanessa. we didn't send anything out regarding the outage. Service was r…" at bounding box center [632, 459] width 828 height 25
click at [226, 434] on span "Thanks" at bounding box center [224, 432] width 18 height 6
click at [251, 453] on textarea "Thanks, Vanessa. we didn't send anything out regarding the outage. Service was …" at bounding box center [632, 459] width 828 height 25
click at [247, 453] on textarea "Thanks, Vanessa. we didn't send anything out regarding the outage. Service was …" at bounding box center [632, 459] width 828 height 25
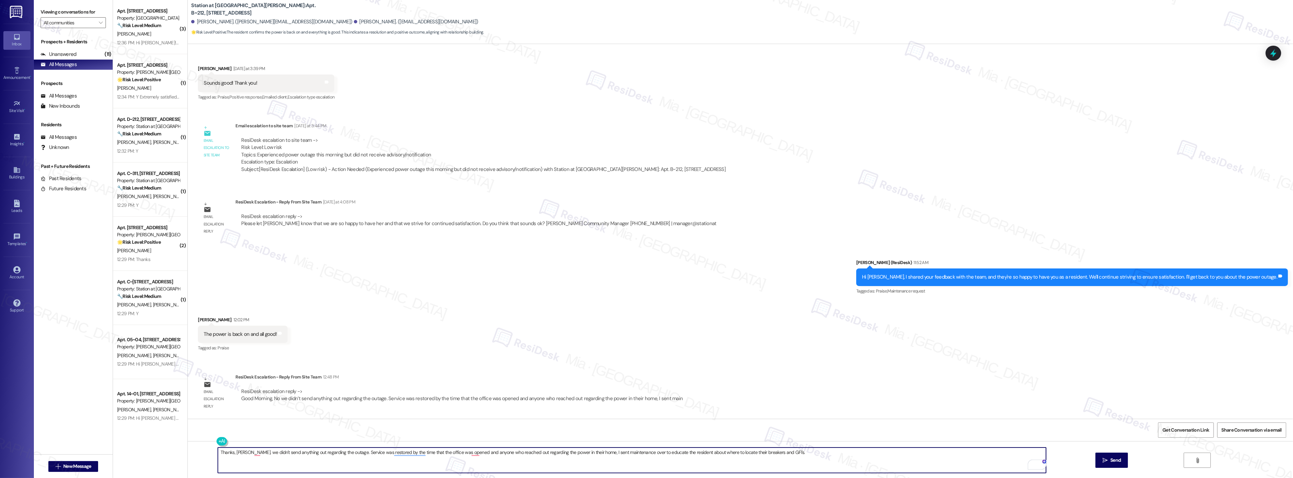
click at [249, 454] on textarea "Thanks, Vanessa. we didn't send anything out regarding the outage. Service was …" at bounding box center [632, 459] width 828 height 25
click at [353, 452] on textarea "Thanks, Vanessa. About the outage, the team didn't send anything out regarding …" at bounding box center [632, 459] width 828 height 25
drag, startPoint x: 353, startPoint y: 452, endPoint x: 398, endPoint y: 452, distance: 45.4
click at [398, 452] on textarea "Thanks, Vanessa. About the outage, the team didn't send anything out regarding …" at bounding box center [632, 459] width 828 height 25
click at [593, 453] on textarea "Thanks, Vanessa. About the outage, the team didn't send anything out as the ser…" at bounding box center [632, 459] width 828 height 25
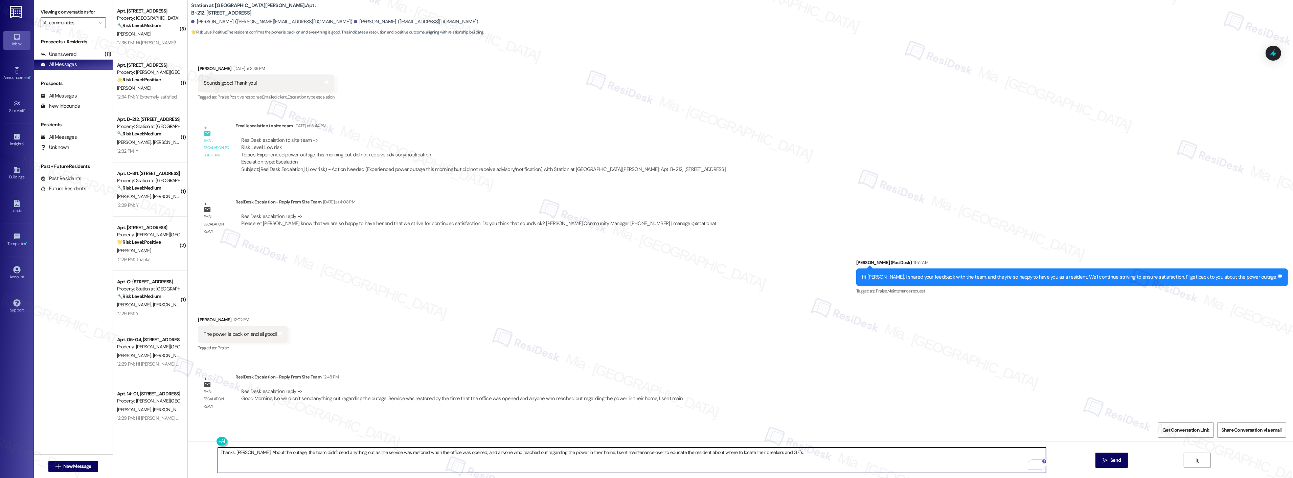
click at [591, 454] on textarea "Thanks, Vanessa. About the outage, the team didn't send anything out as the ser…" at bounding box center [632, 459] width 828 height 25
click at [590, 453] on textarea "Thanks, Vanessa. About the outage, the team didn't send anything out as the ser…" at bounding box center [632, 459] width 828 height 25
click at [665, 454] on textarea "Thanks, Vanessa. About the outage, the team didn't send anything out as the ser…" at bounding box center [632, 459] width 828 height 25
click at [666, 452] on textarea "Thanks, Vanessa. About the outage, the team didn't send anything out as the ser…" at bounding box center [632, 459] width 828 height 25
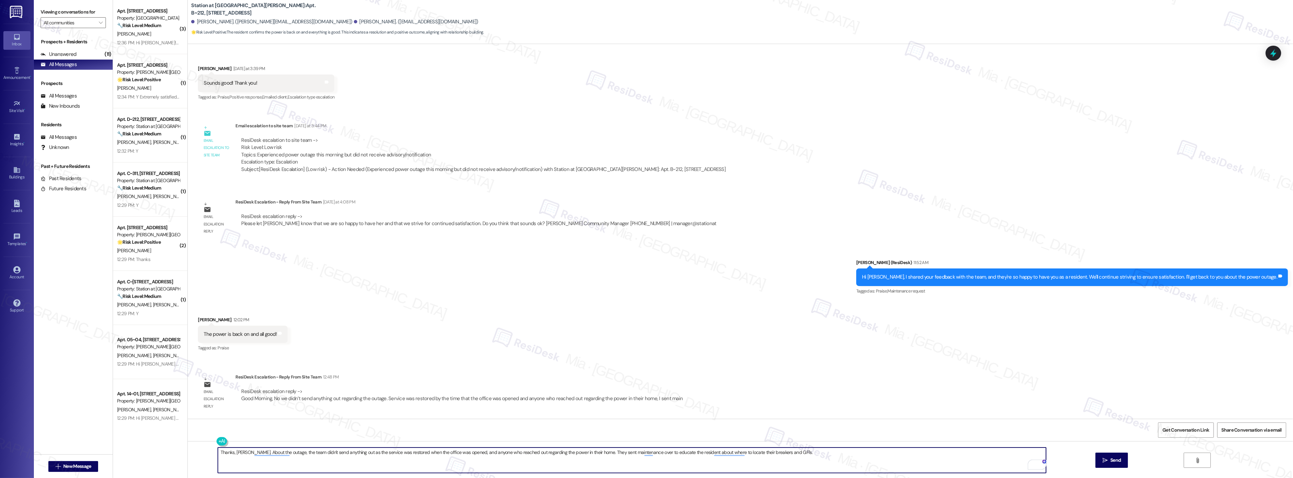
click at [666, 452] on textarea "Thanks, Vanessa. About the outage, the team didn't send anything out as the ser…" at bounding box center [632, 459] width 828 height 25
click at [844, 453] on textarea "Thanks, Vanessa. The team didn't send anything out about the outage as the serv…" at bounding box center [632, 459] width 828 height 25
click at [826, 454] on textarea "Thanks, Vanessa. The team didn't send anything out about the outage as the serv…" at bounding box center [632, 459] width 828 height 25
type textarea "Thanks, Vanessa. The team didn't send anything out about the outage as the serv…"
click at [1113, 456] on button " Send" at bounding box center [1112, 459] width 33 height 15
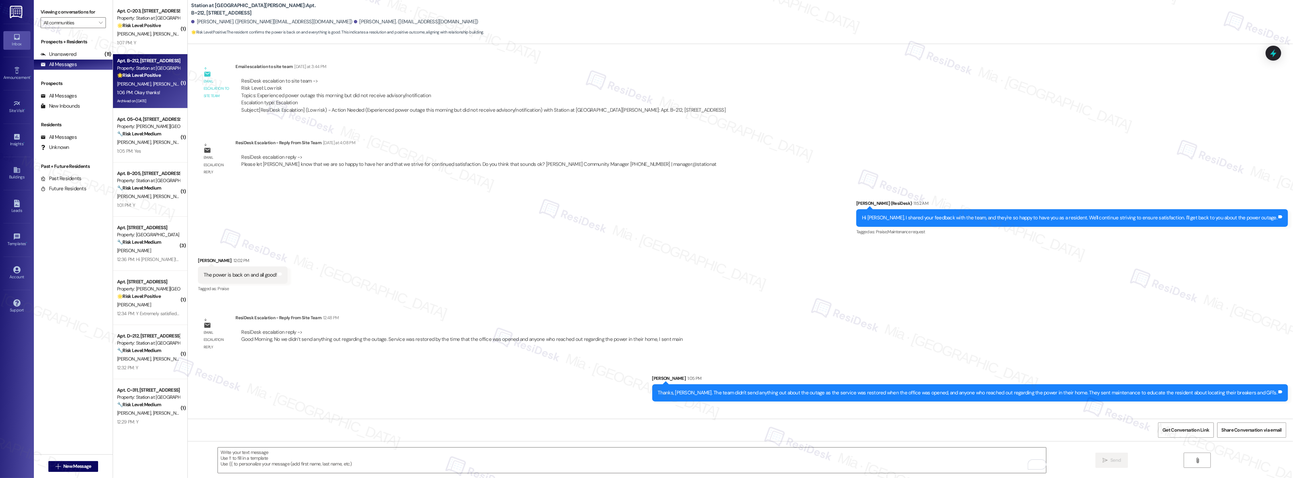
scroll to position [550, 0]
